Goal: Navigation & Orientation: Find specific page/section

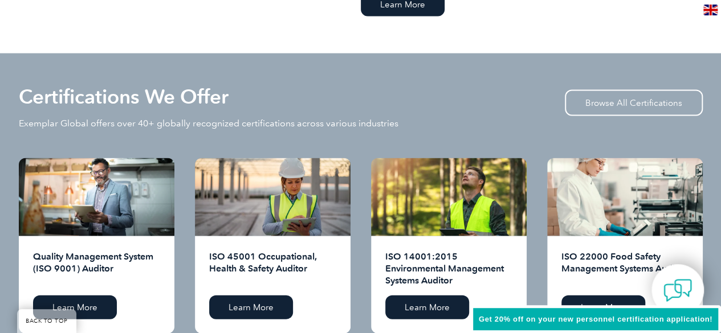
scroll to position [1079, 0]
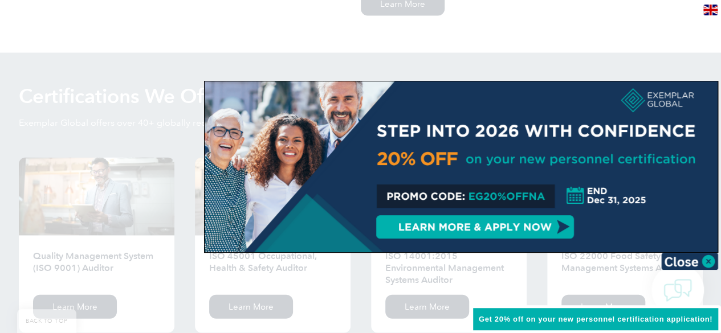
click at [509, 50] on div at bounding box center [360, 166] width 721 height 333
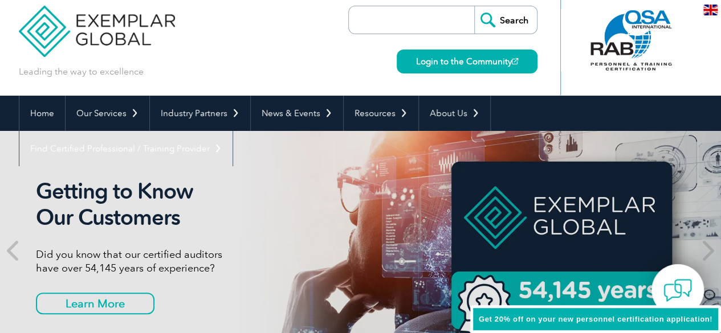
scroll to position [0, 0]
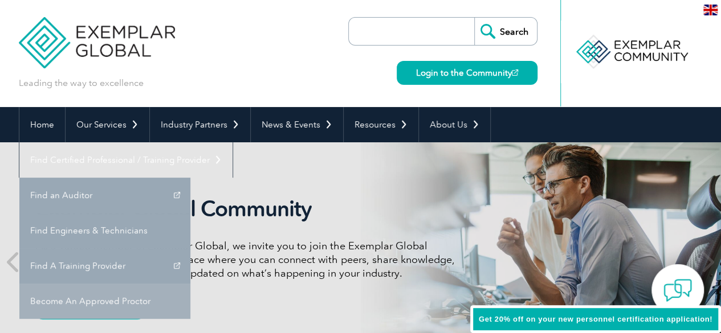
click at [190, 284] on link "Become An Approved Proctor" at bounding box center [104, 301] width 171 height 35
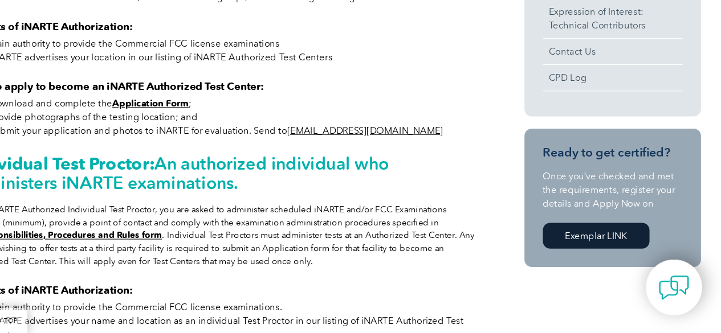
scroll to position [455, 0]
click at [640, 243] on link "Exemplar LINK" at bounding box center [605, 242] width 99 height 24
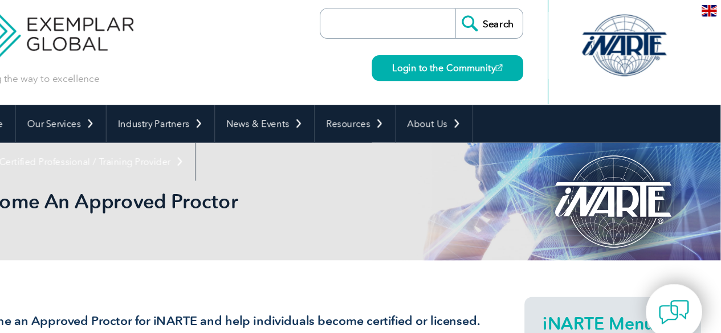
scroll to position [0, 0]
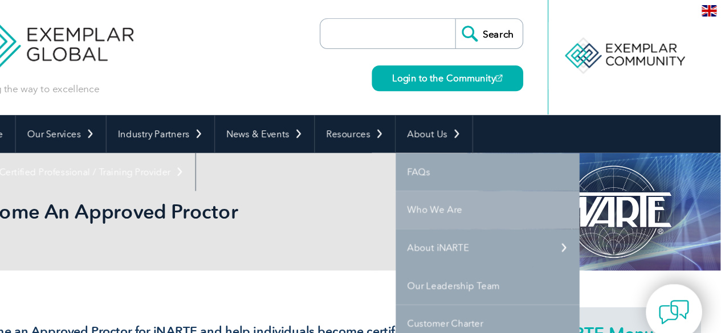
click at [428, 197] on link "Who We Are" at bounding box center [504, 195] width 171 height 35
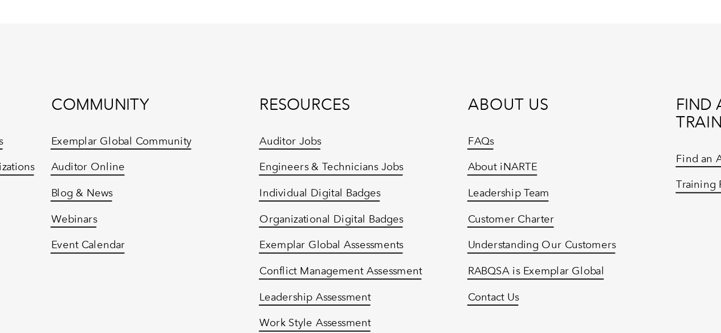
scroll to position [2110, 0]
click at [405, 202] on link "Engineers & Technicians Jobs" at bounding box center [399, 206] width 79 height 8
click at [379, 187] on link "Auditor Jobs" at bounding box center [377, 191] width 34 height 8
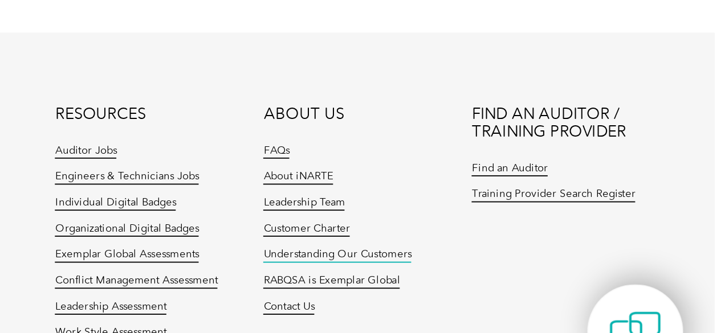
scroll to position [2110, 0]
click at [607, 211] on link "Training Provider Search Register" at bounding box center [632, 215] width 89 height 8
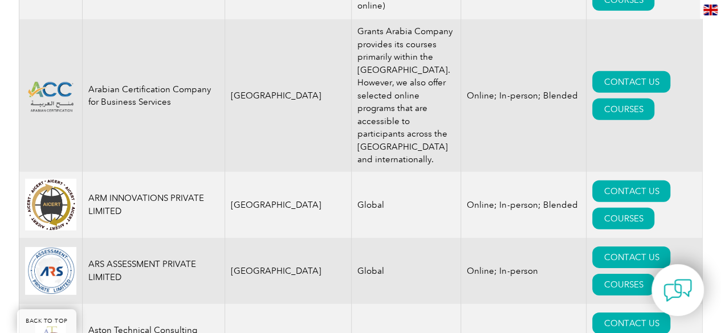
scroll to position [1572, 0]
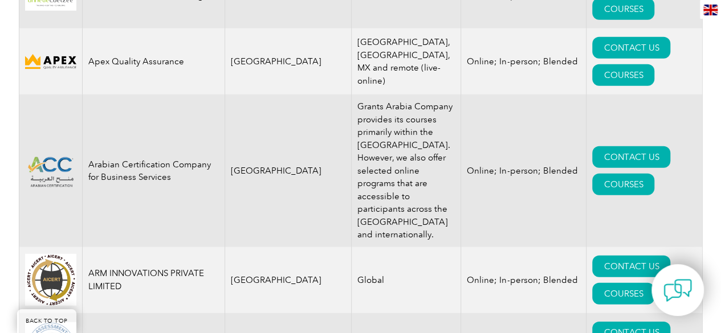
drag, startPoint x: 393, startPoint y: 138, endPoint x: 318, endPoint y: 140, distance: 74.7
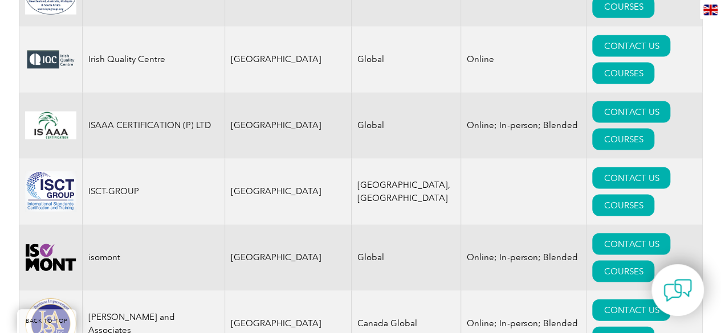
scroll to position [9763, 0]
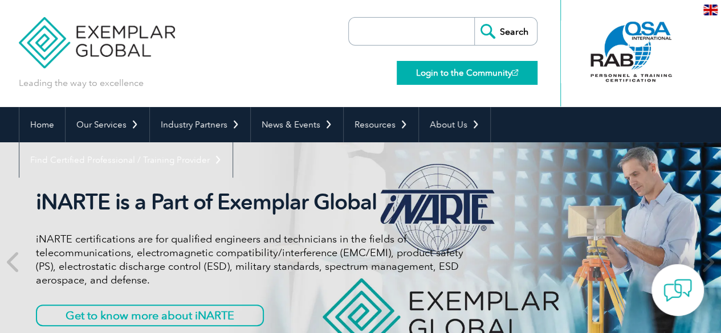
click at [440, 66] on link "Login to the Community" at bounding box center [467, 73] width 141 height 24
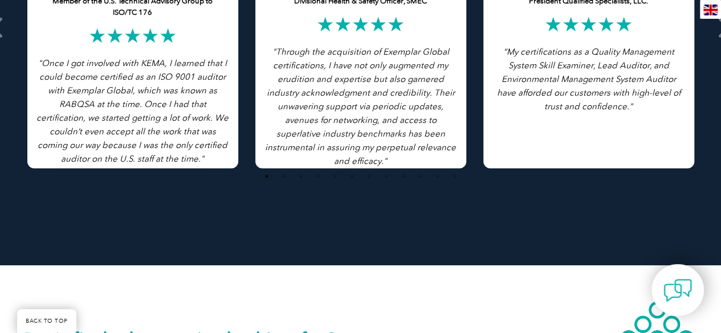
scroll to position [2400, 0]
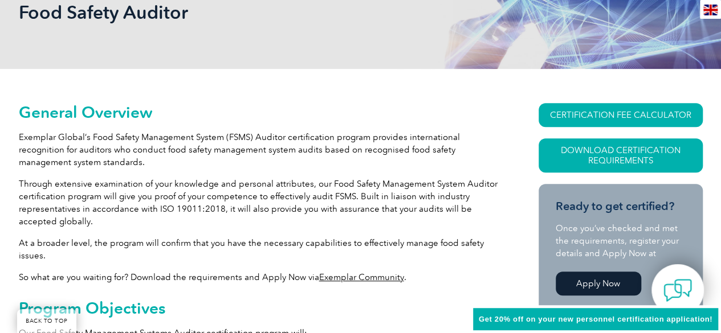
scroll to position [192, 0]
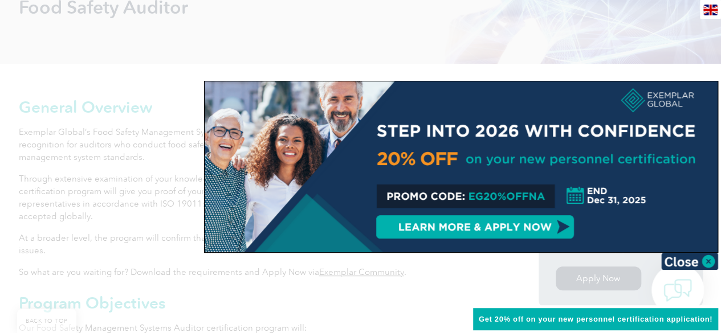
click at [438, 283] on div at bounding box center [360, 166] width 721 height 333
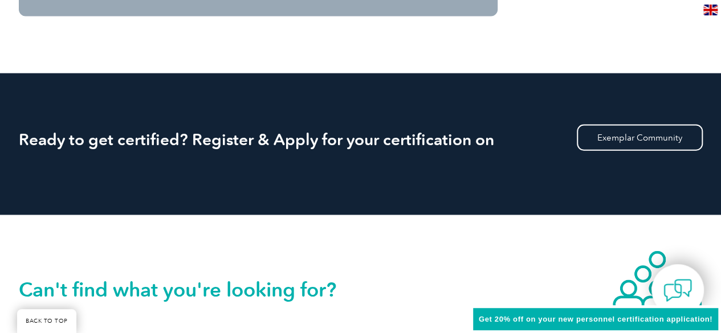
scroll to position [1239, 0]
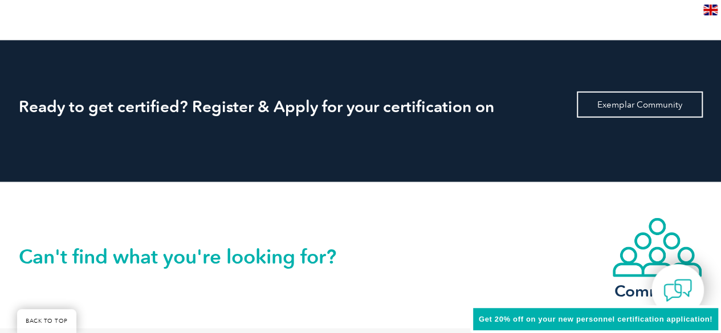
click at [610, 107] on link "Exemplar Community" at bounding box center [640, 105] width 126 height 26
